Goal: Information Seeking & Learning: Learn about a topic

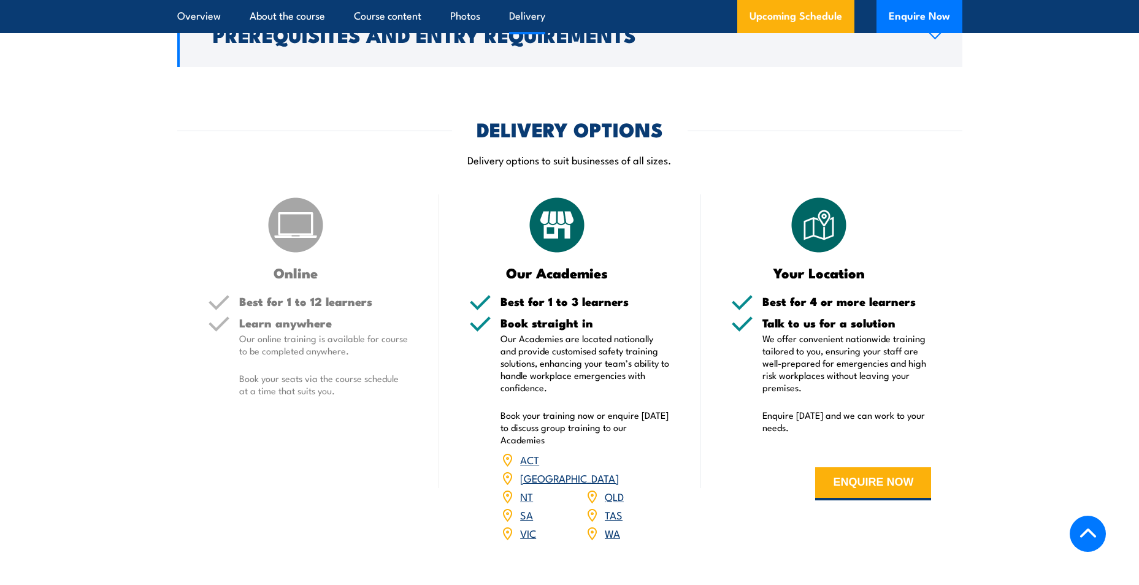
scroll to position [1840, 0]
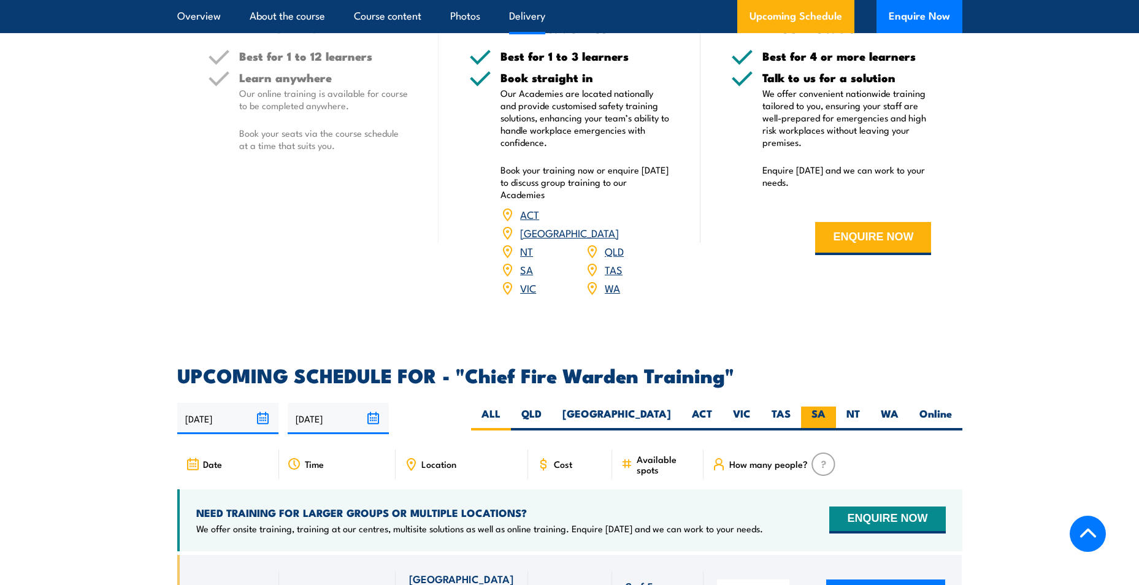
click at [809, 407] on label "SA" at bounding box center [818, 419] width 35 height 24
click at [826, 407] on input "SA" at bounding box center [830, 411] width 8 height 8
radio input "true"
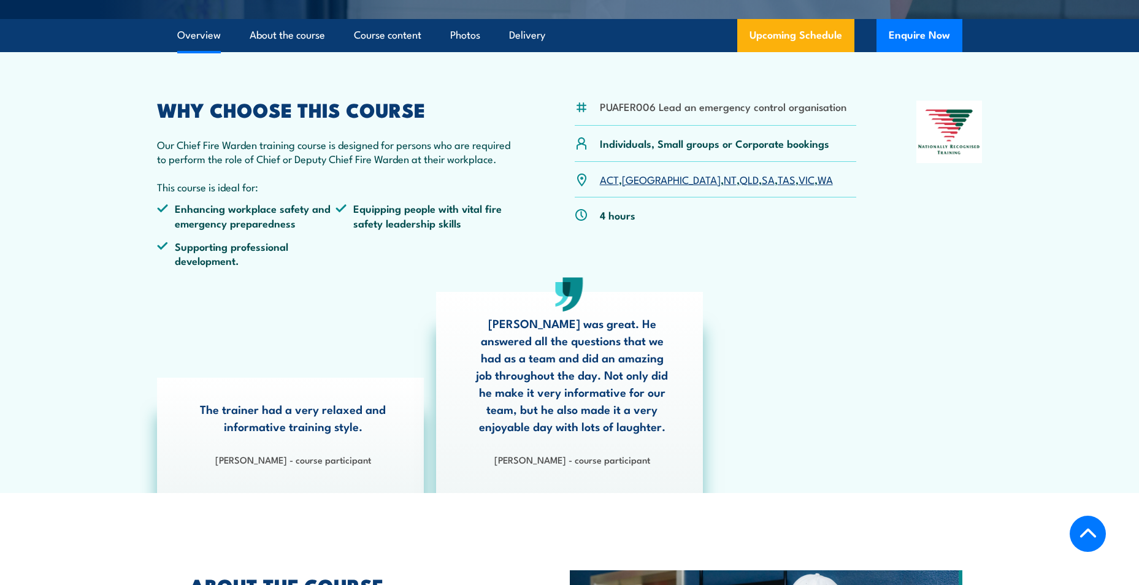
scroll to position [286, 0]
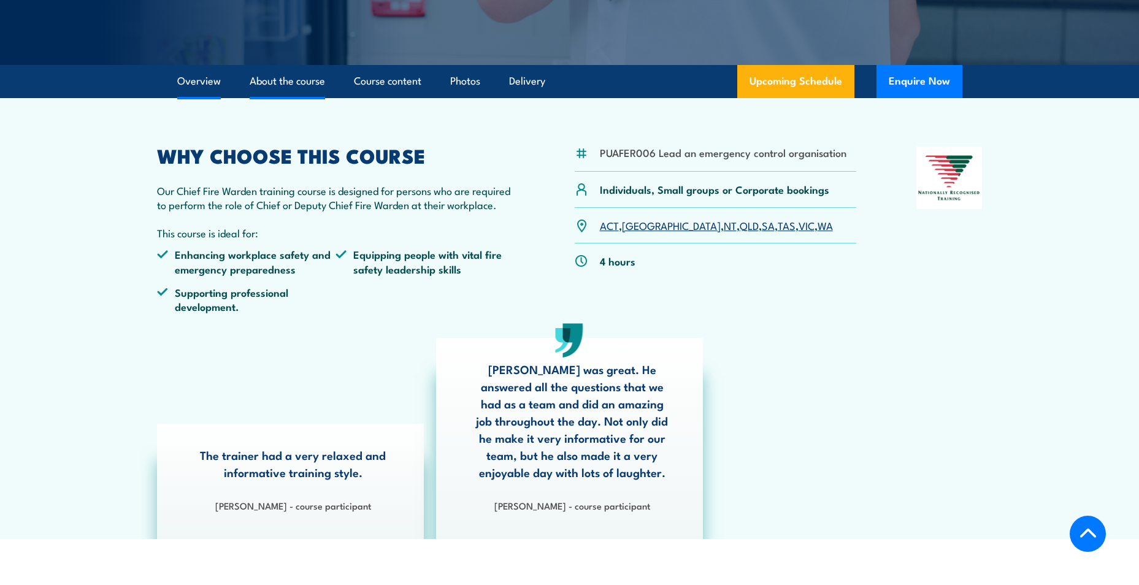
click at [310, 83] on link "About the course" at bounding box center [287, 81] width 75 height 33
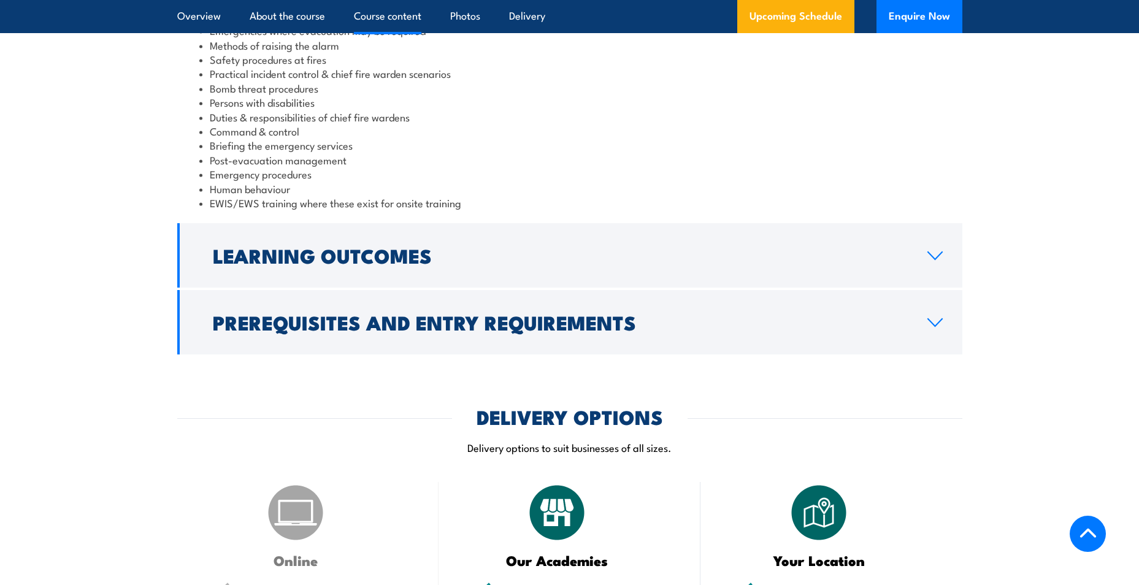
scroll to position [1600, 0]
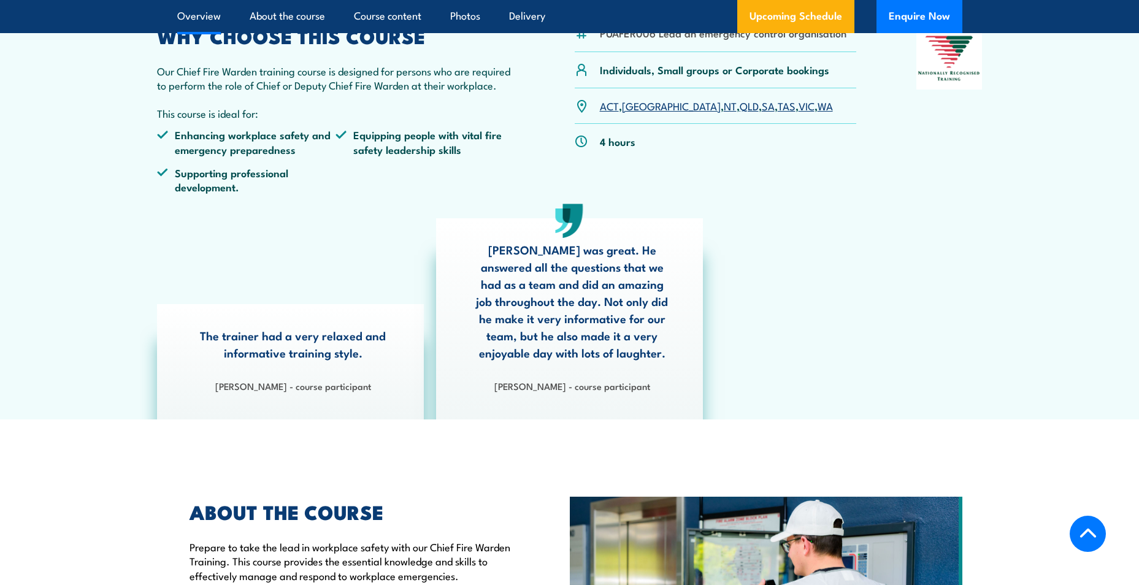
scroll to position [344, 0]
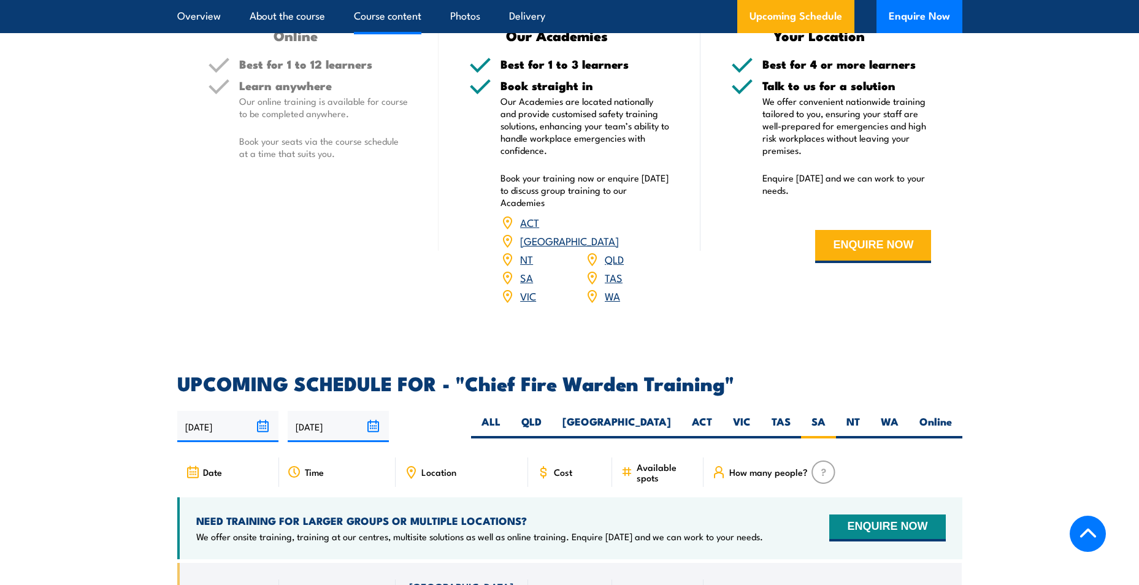
scroll to position [1840, 0]
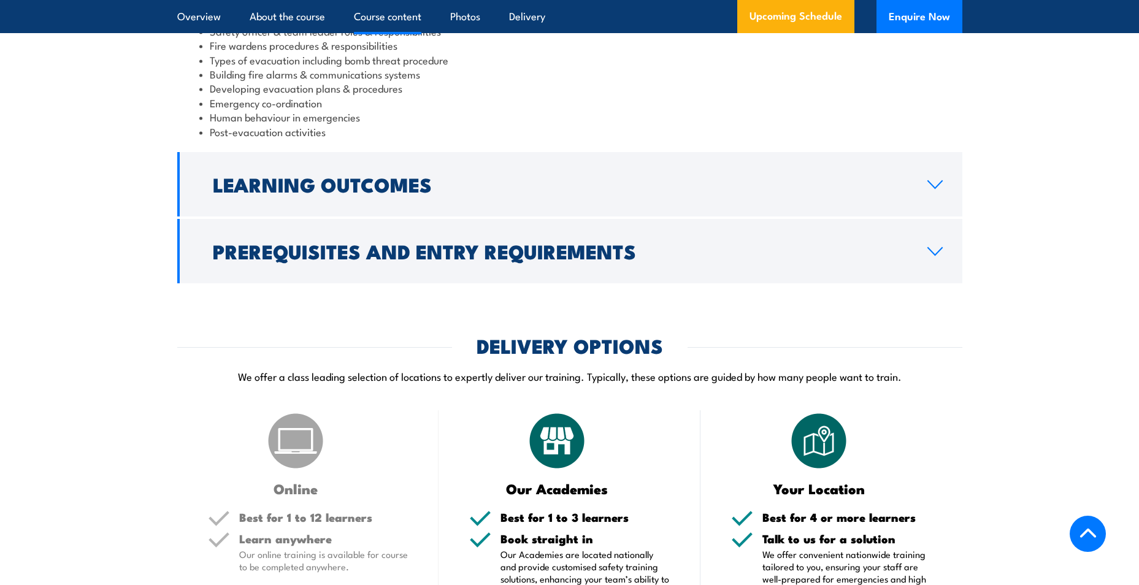
scroll to position [1350, 0]
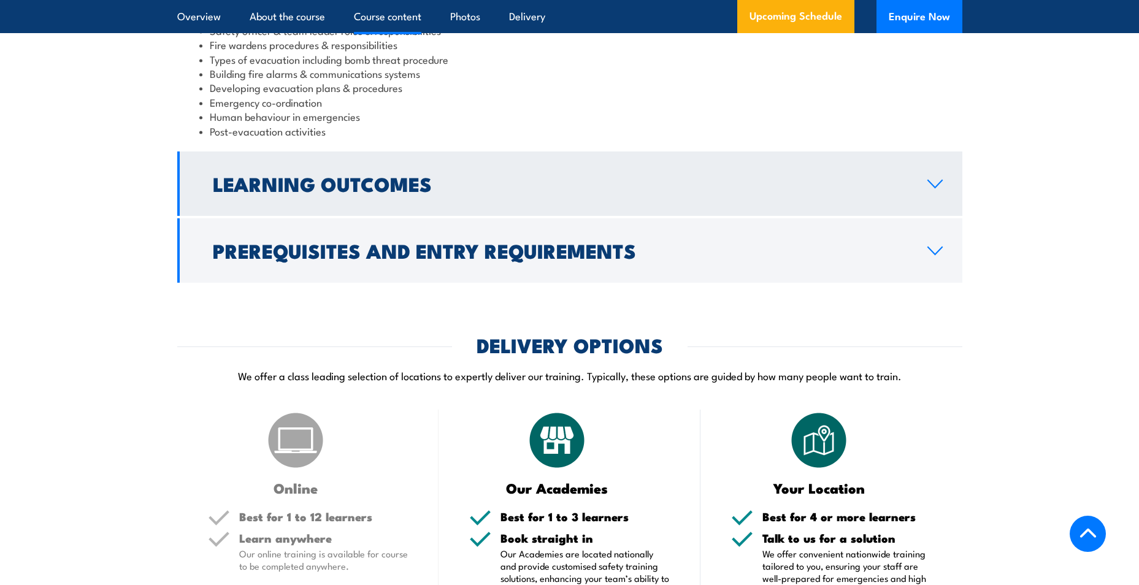
click at [574, 192] on h2 "Learning Outcomes" at bounding box center [560, 183] width 695 height 17
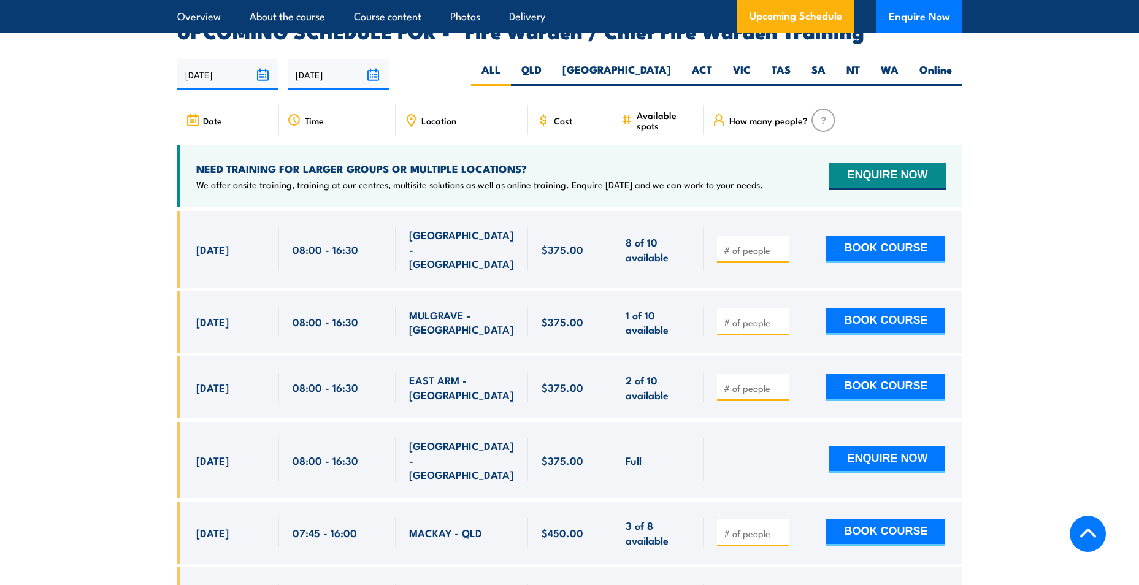
scroll to position [2061, 0]
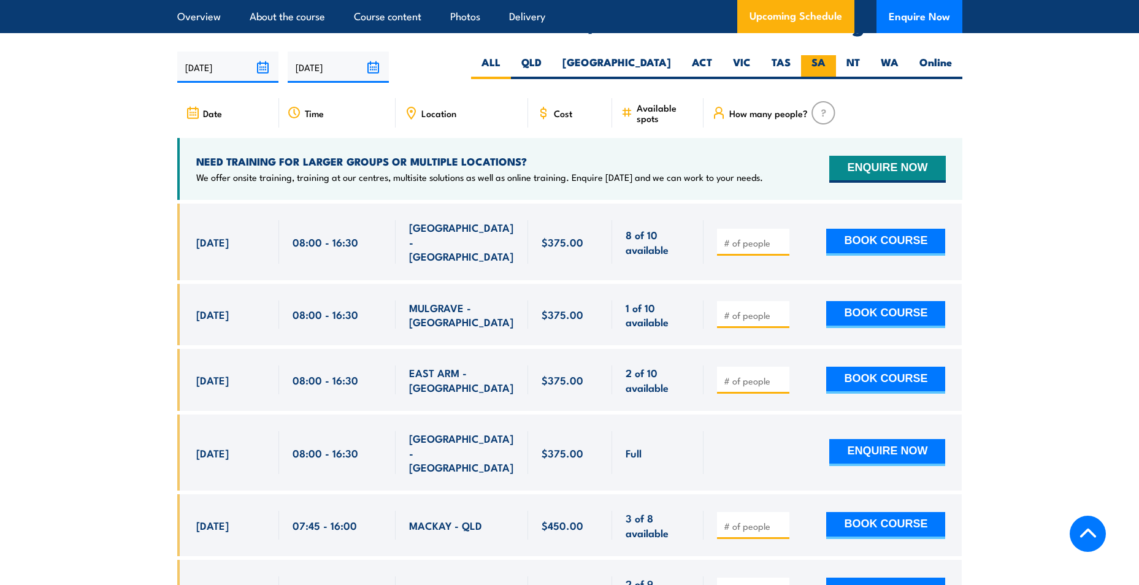
click at [823, 60] on label "SA" at bounding box center [818, 67] width 35 height 24
click at [826, 60] on input "SA" at bounding box center [830, 59] width 8 height 8
radio input "true"
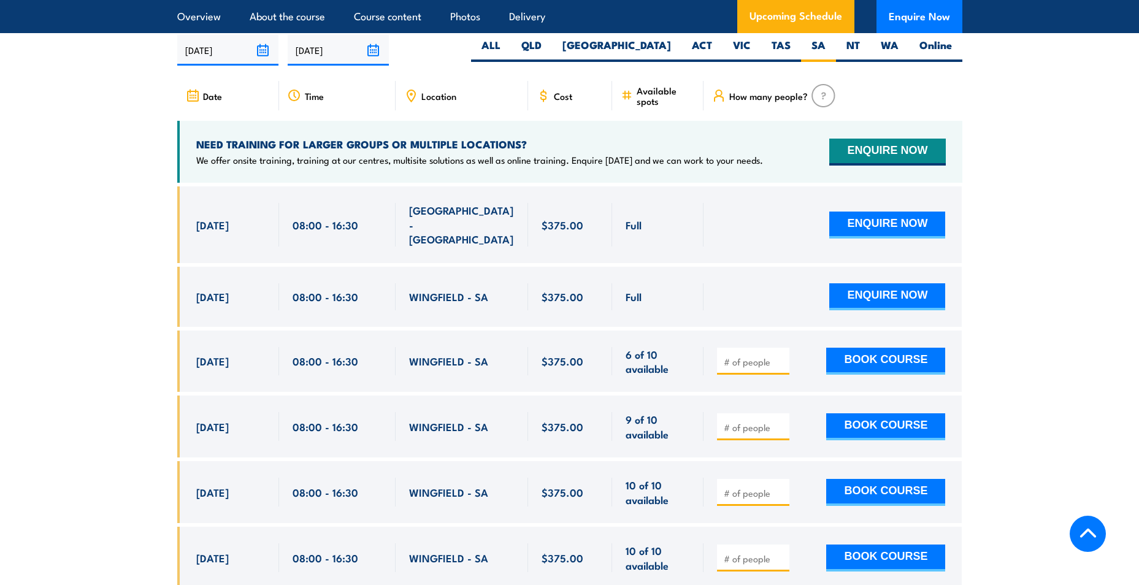
scroll to position [2173, 0]
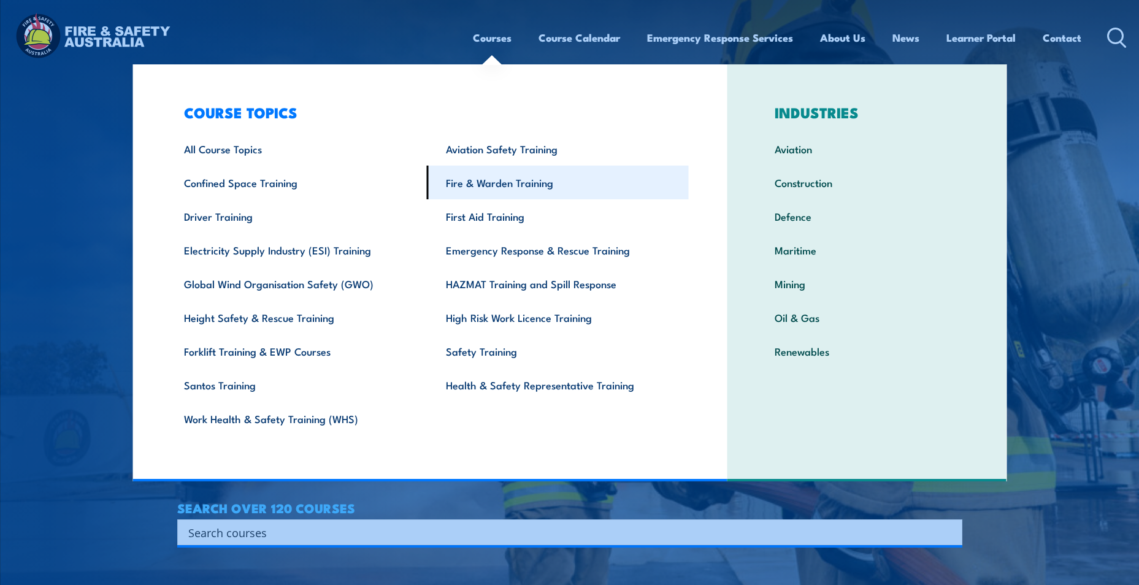
click at [532, 183] on link "Fire & Warden Training" at bounding box center [558, 183] width 262 height 34
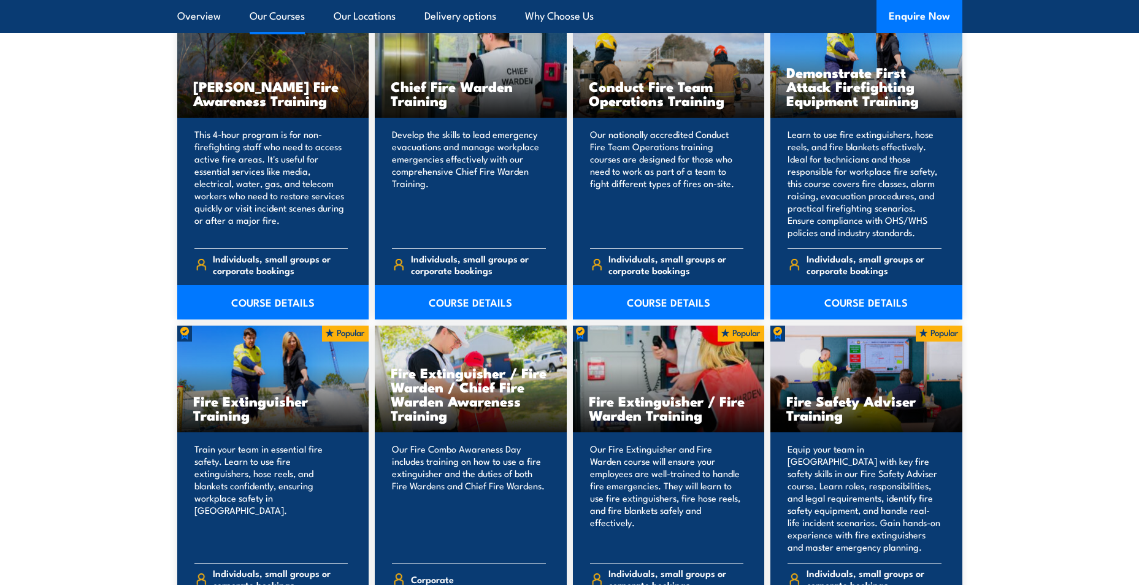
scroll to position [982, 0]
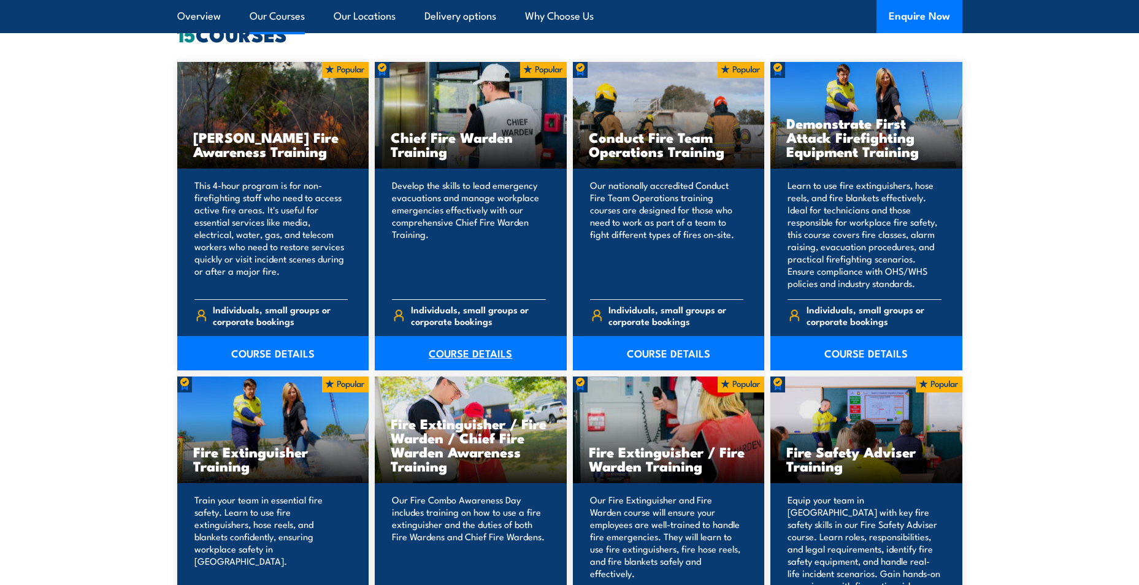
click at [474, 345] on link "COURSE DETAILS" at bounding box center [471, 353] width 192 height 34
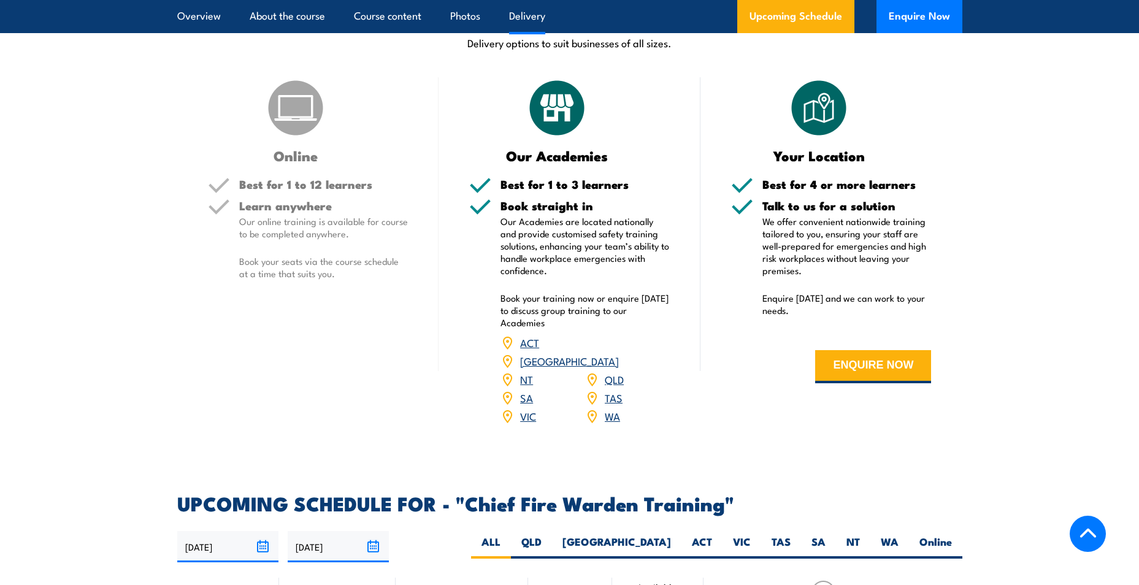
scroll to position [1718, 0]
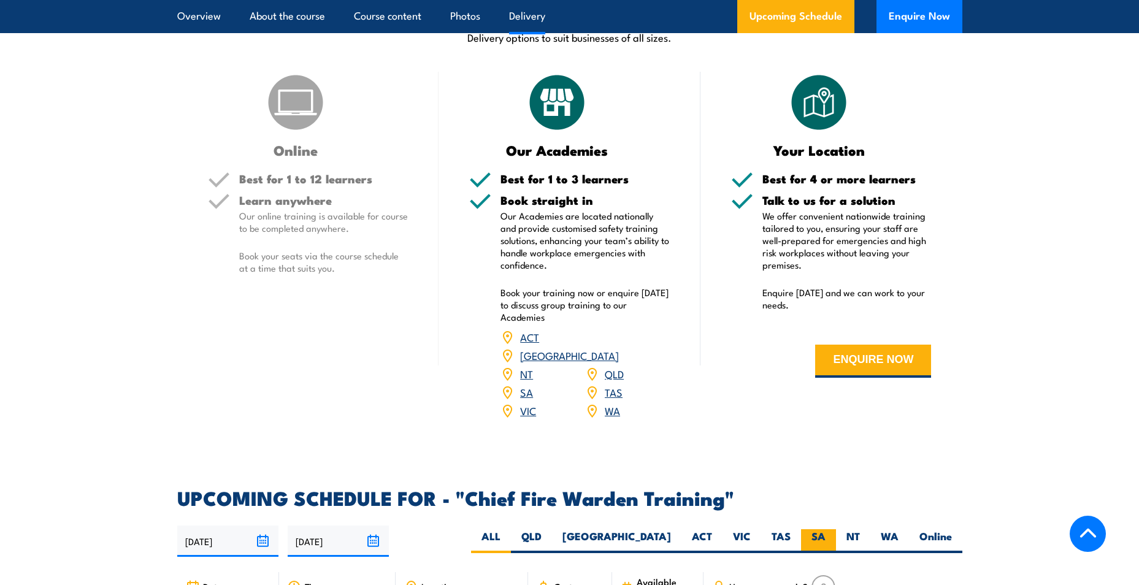
click at [810, 529] on label "SA" at bounding box center [818, 541] width 35 height 24
click at [826, 529] on input "SA" at bounding box center [830, 533] width 8 height 8
radio input "true"
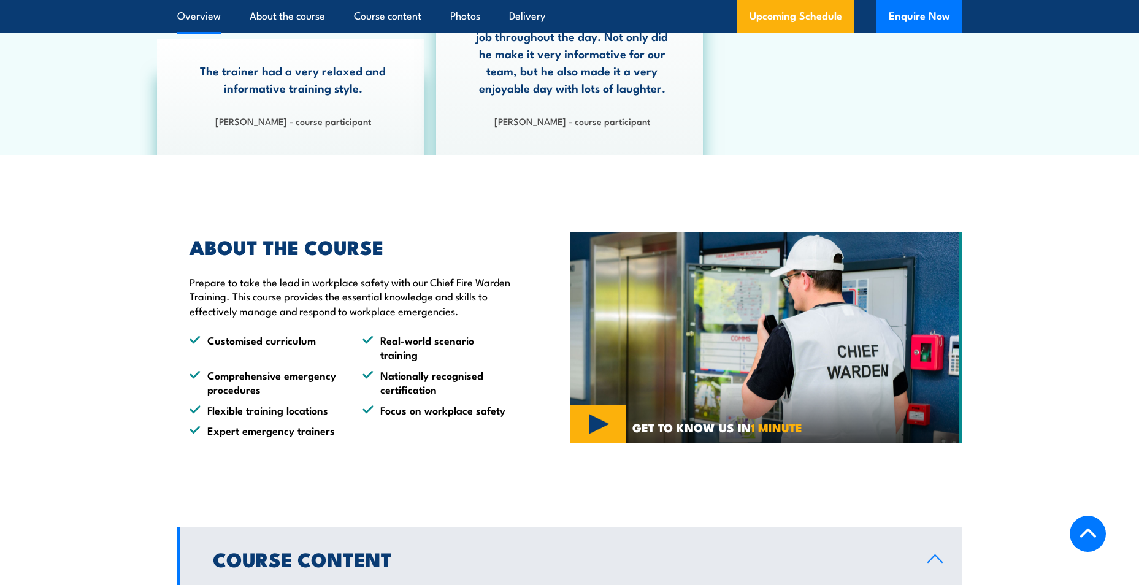
scroll to position [736, 0]
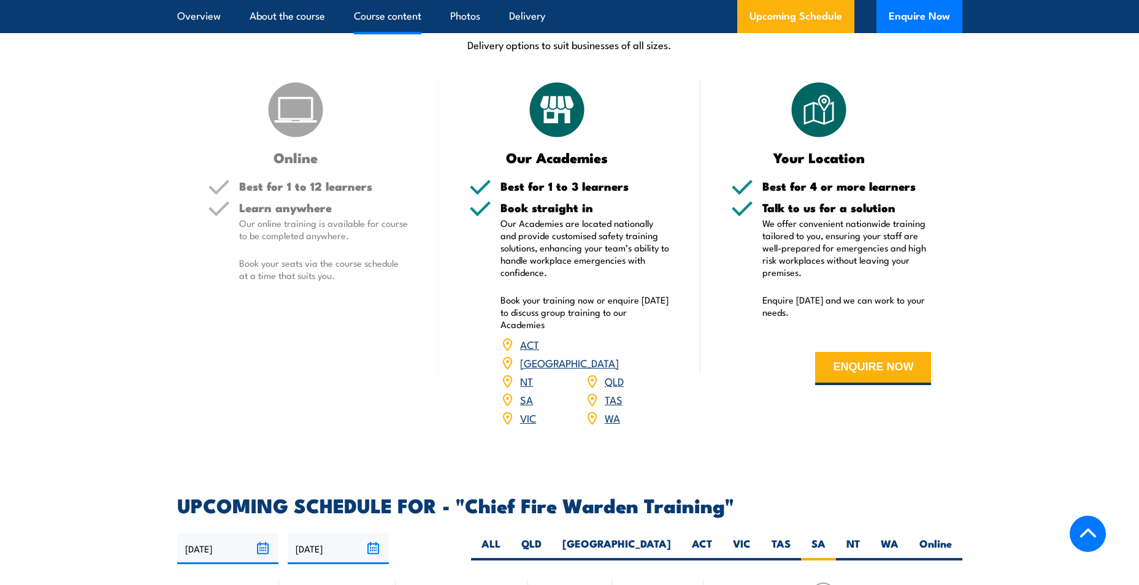
scroll to position [1718, 0]
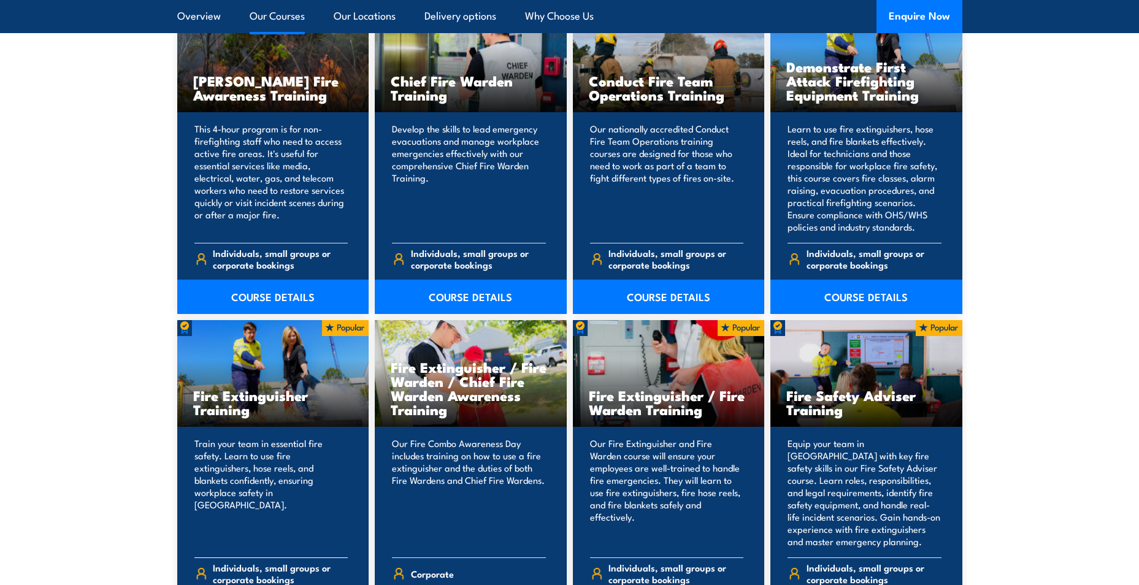
scroll to position [1104, 0]
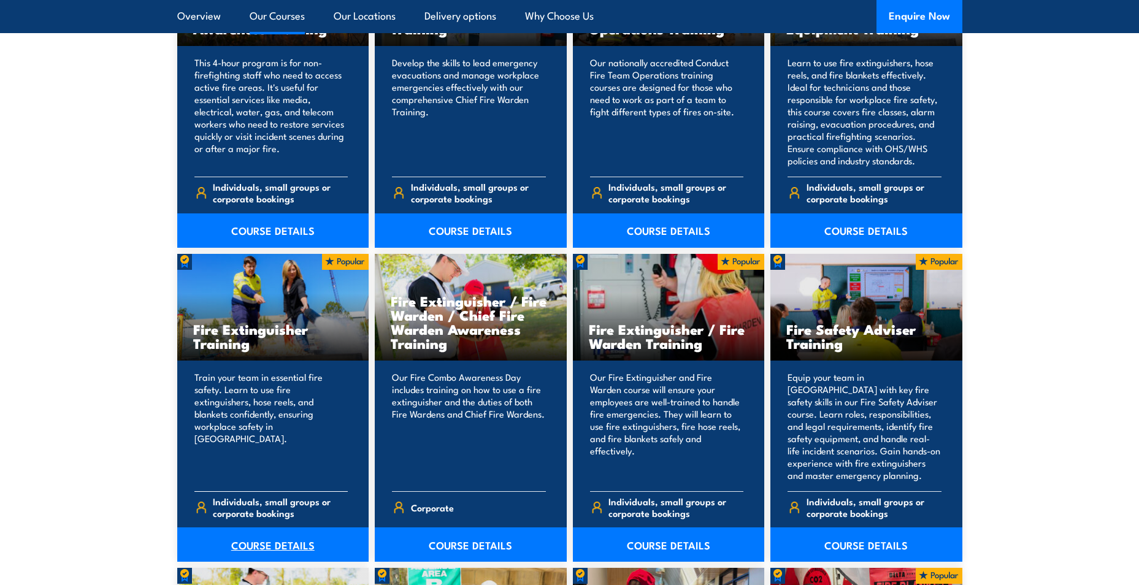
click at [269, 544] on link "COURSE DETAILS" at bounding box center [273, 545] width 192 height 34
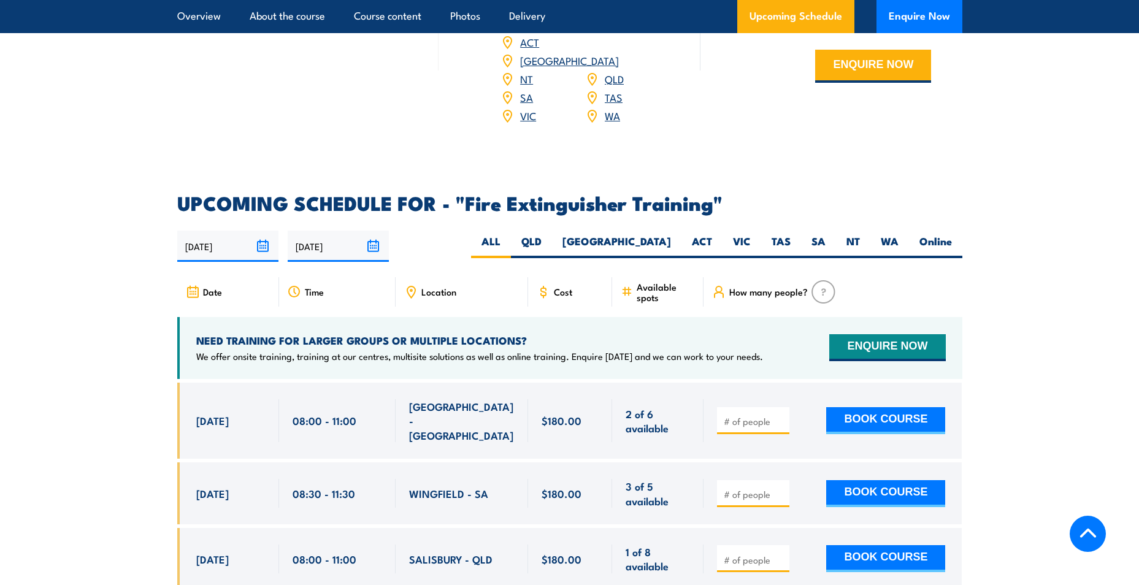
scroll to position [1902, 0]
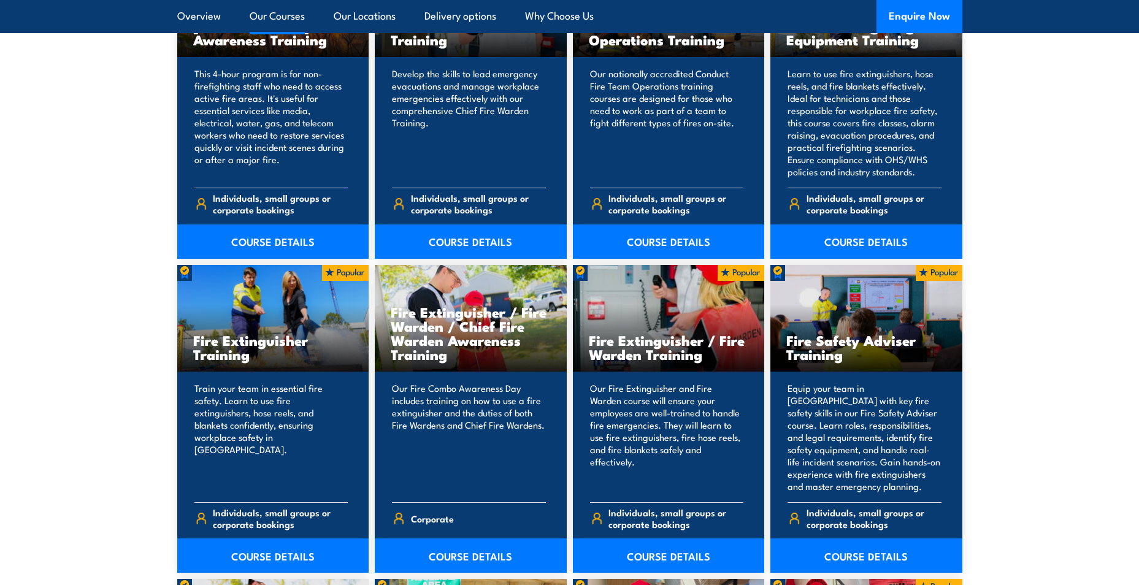
scroll to position [1104, 0]
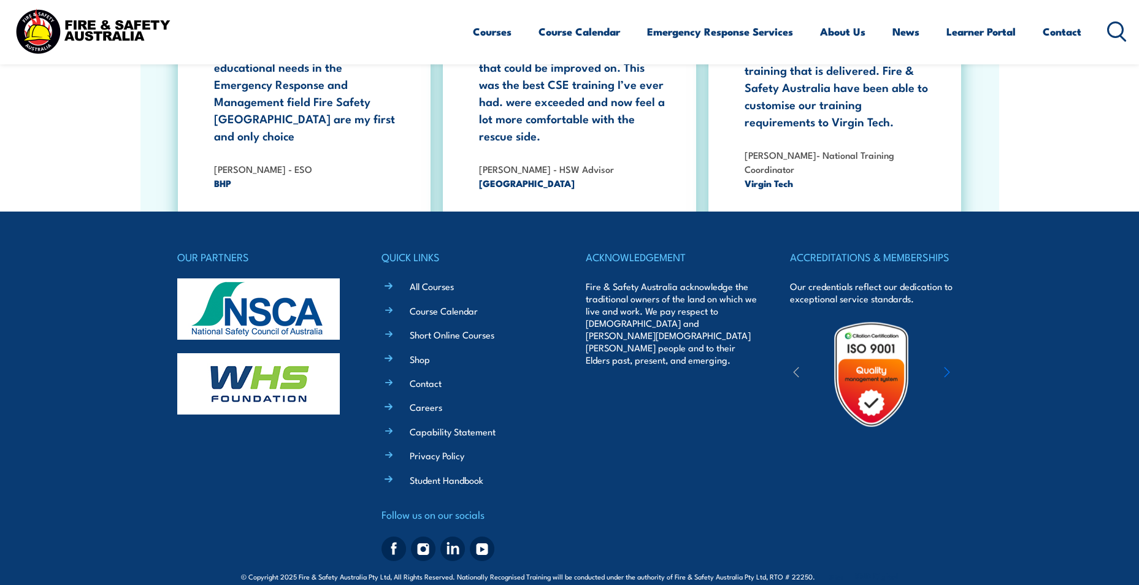
scroll to position [2245, 0]
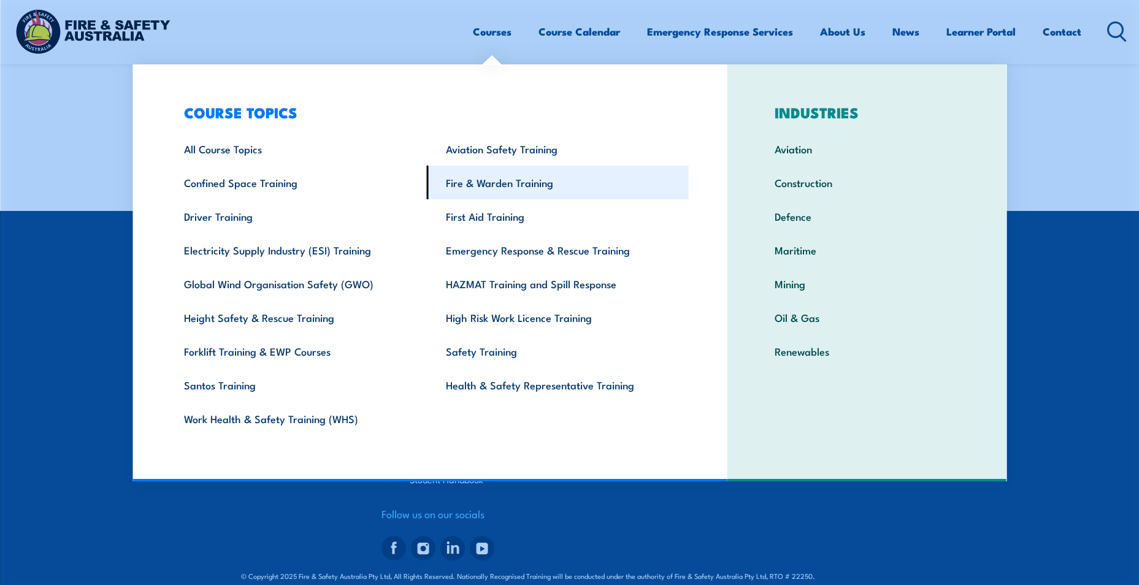
click at [478, 192] on link "Fire & Warden Training" at bounding box center [558, 183] width 262 height 34
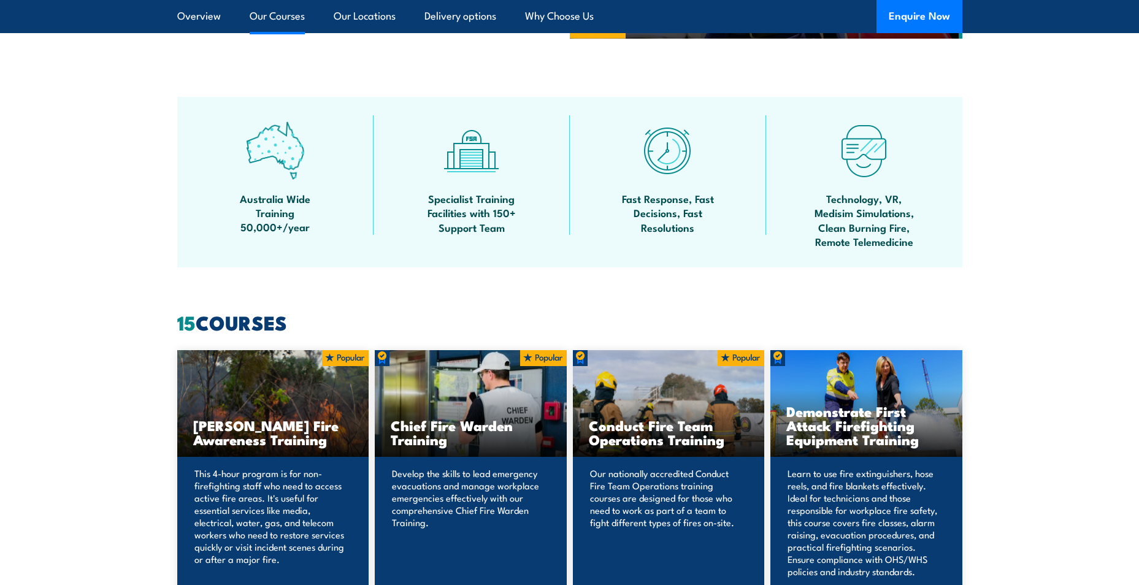
scroll to position [920, 0]
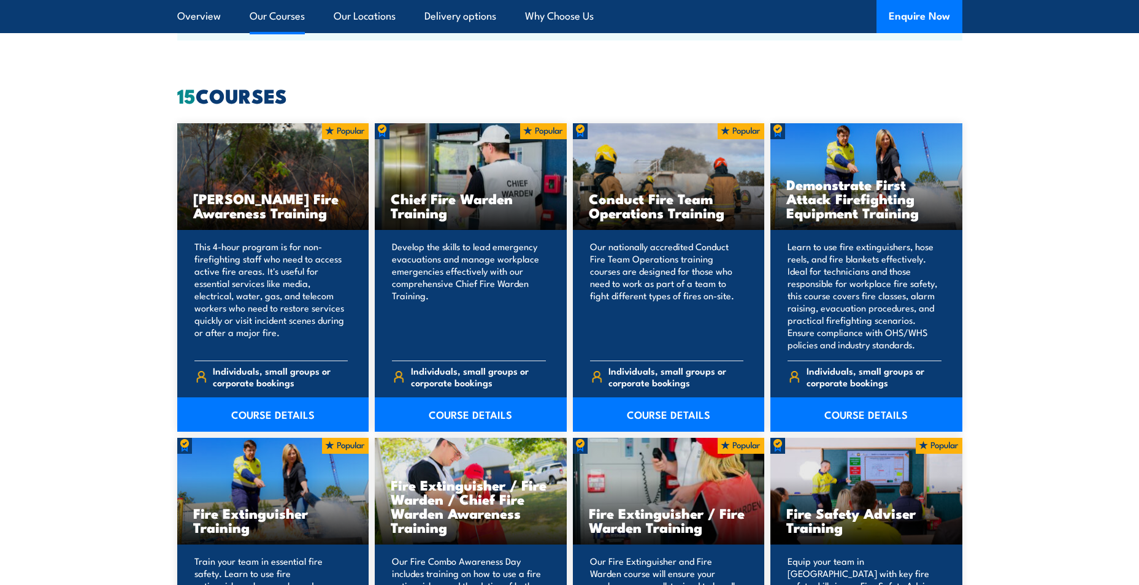
drag, startPoint x: 309, startPoint y: 511, endPoint x: 221, endPoint y: 511, distance: 87.7
click at [221, 511] on h3 "Fire Extinguisher Training" at bounding box center [273, 520] width 160 height 28
